Goal: Obtain resource: Download file/media

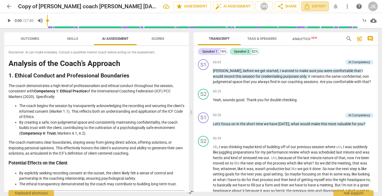
click at [316, 5] on span "Export" at bounding box center [315, 6] width 22 height 6
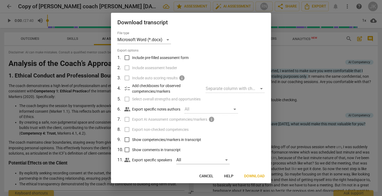
scroll to position [6, 0]
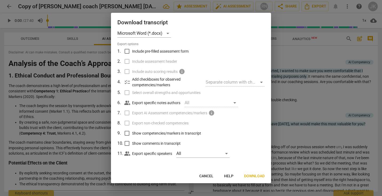
click at [252, 175] on span "Download" at bounding box center [254, 175] width 21 height 5
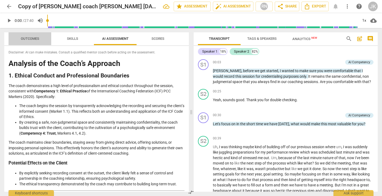
click at [22, 38] on span "Outcomes" at bounding box center [30, 39] width 18 height 4
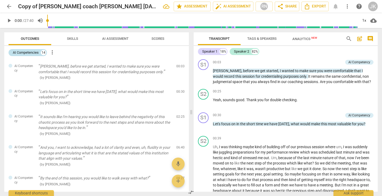
click at [35, 53] on div "AI Competencies" at bounding box center [26, 52] width 26 height 5
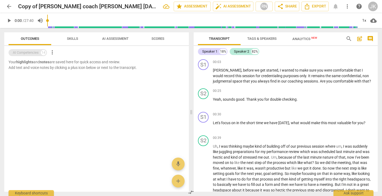
click at [35, 53] on div "AI Competencies" at bounding box center [26, 52] width 26 height 5
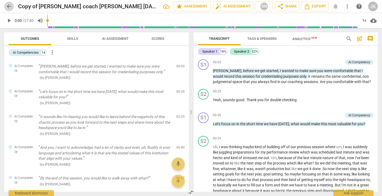
click at [9, 9] on span "arrow_back" at bounding box center [9, 6] width 6 height 6
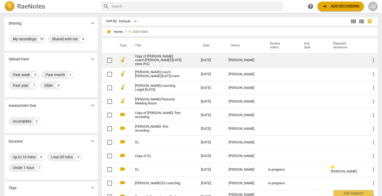
click at [176, 58] on link "Copy of Jamie Kohen coach Leigh Aug 30 mins PCC" at bounding box center [158, 60] width 47 height 12
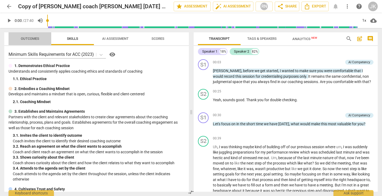
click at [28, 41] on span "Outcomes" at bounding box center [29, 38] width 31 height 7
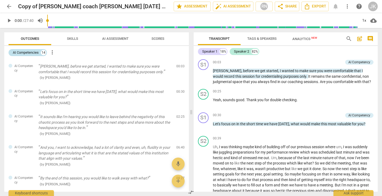
click at [39, 53] on div "AI Competencies 14" at bounding box center [28, 52] width 38 height 7
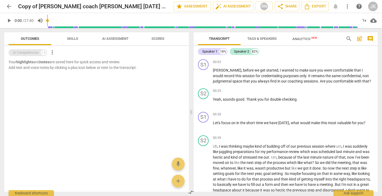
click at [39, 53] on div "AI Competencies 14" at bounding box center [28, 52] width 38 height 7
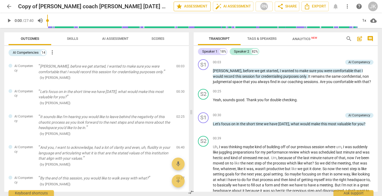
click at [181, 8] on span "star Assessment" at bounding box center [192, 6] width 32 height 6
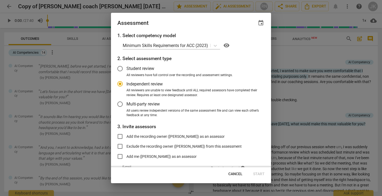
click at [231, 175] on span "Cancel" at bounding box center [235, 173] width 14 height 5
radio input "false"
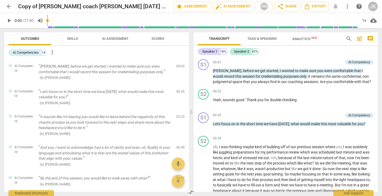
click at [10, 6] on span "arrow_back" at bounding box center [9, 6] width 6 height 6
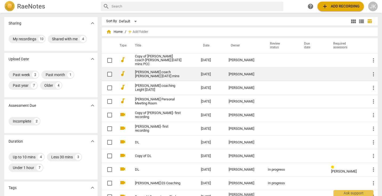
click at [159, 71] on link "Jamie Kohen coach Leigh Aug 30 mins" at bounding box center [158, 74] width 47 height 8
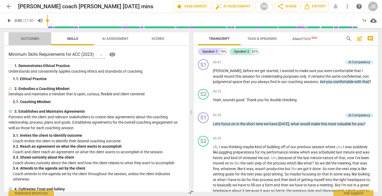
click at [27, 40] on span "Outcomes" at bounding box center [30, 39] width 18 height 4
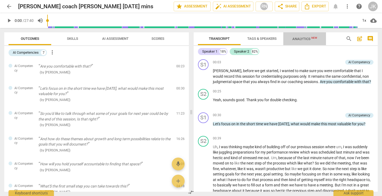
click at [308, 38] on span "Analytics New" at bounding box center [304, 39] width 25 height 4
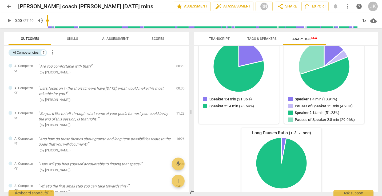
scroll to position [95, 0]
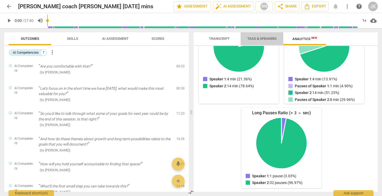
click at [259, 38] on span "Tags & Speakers" at bounding box center [261, 39] width 29 height 4
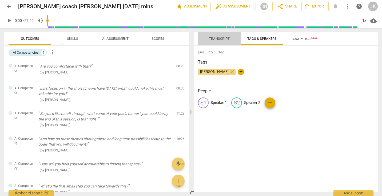
click at [225, 38] on span "Transcript" at bounding box center [219, 39] width 21 height 4
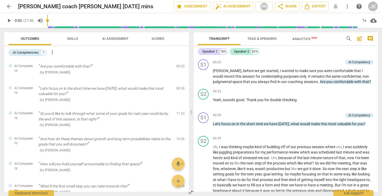
click at [9, 6] on span "arrow_back" at bounding box center [9, 6] width 6 height 6
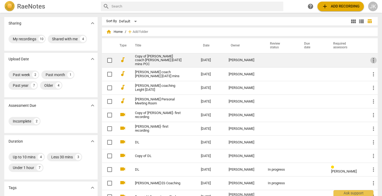
click at [370, 61] on span "more_vert" at bounding box center [373, 60] width 6 height 6
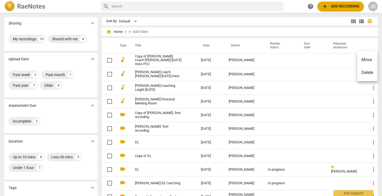
click at [367, 70] on li "Delete" at bounding box center [367, 72] width 20 height 13
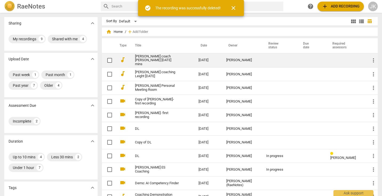
click at [151, 58] on link "Jamie Kohen coach Leigh Aug 30 mins" at bounding box center [157, 60] width 44 height 12
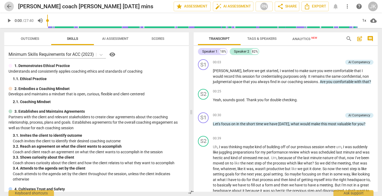
click at [8, 4] on span "arrow_back" at bounding box center [9, 6] width 6 height 6
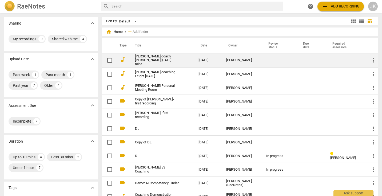
click at [313, 62] on td at bounding box center [312, 60] width 30 height 14
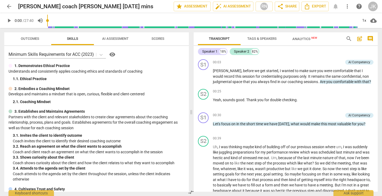
click at [347, 8] on span "more_vert" at bounding box center [347, 6] width 6 height 6
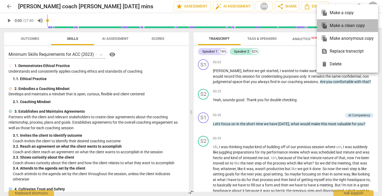
click at [346, 23] on div "file_copy Make a clean copy" at bounding box center [347, 25] width 53 height 13
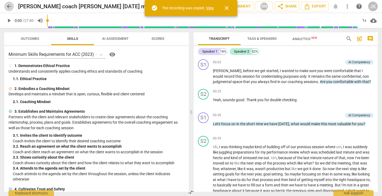
click at [7, 6] on span "arrow_back" at bounding box center [9, 6] width 6 height 6
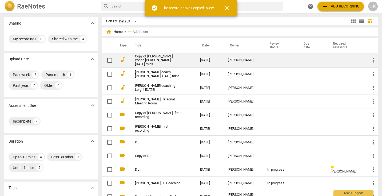
click at [147, 57] on link "Copy of Jamie Kohen coach Leigh Aug 30 mins" at bounding box center [158, 60] width 46 height 12
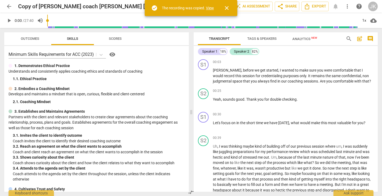
click at [228, 8] on span "close" at bounding box center [227, 8] width 6 height 6
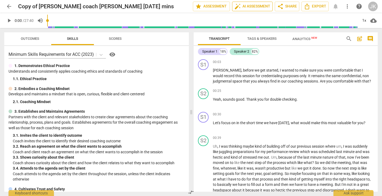
click at [243, 7] on span "auto_fix_high AI Assessment" at bounding box center [252, 6] width 36 height 6
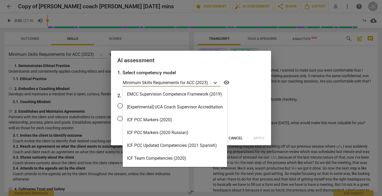
click at [216, 83] on icon at bounding box center [215, 83] width 3 height 2
click at [171, 118] on div "ICF PCC Markers (2020)" at bounding box center [175, 119] width 104 height 13
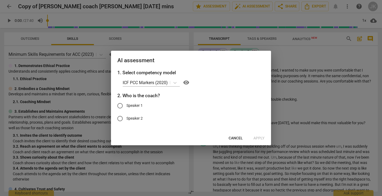
click at [136, 107] on span "Speaker 1" at bounding box center [134, 106] width 16 height 6
click at [126, 107] on input "Speaker 1" at bounding box center [120, 105] width 13 height 13
radio input "true"
click at [261, 137] on span "Apply" at bounding box center [258, 138] width 11 height 5
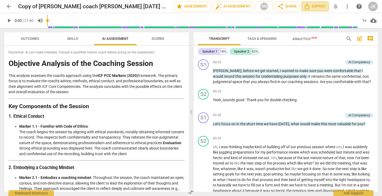
click at [319, 6] on span "Export" at bounding box center [315, 6] width 22 height 6
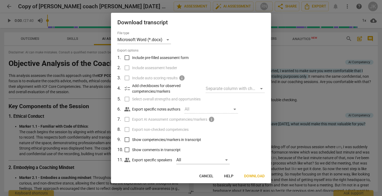
click at [208, 178] on span "Cancel" at bounding box center [206, 175] width 14 height 5
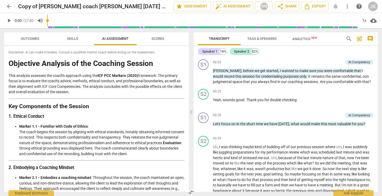
click at [374, 20] on span "cloud_download" at bounding box center [373, 20] width 6 height 6
click at [374, 20] on li "Download audio" at bounding box center [357, 20] width 39 height 13
click at [372, 22] on span "cloud_download" at bounding box center [373, 20] width 6 height 6
click at [372, 21] on li "Download audio" at bounding box center [357, 20] width 39 height 13
